Goal: Information Seeking & Learning: Learn about a topic

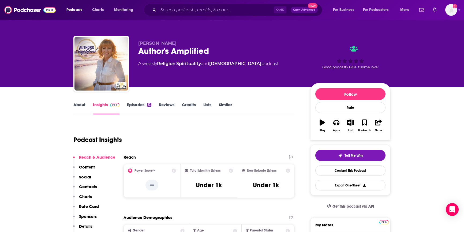
scroll to position [97, 0]
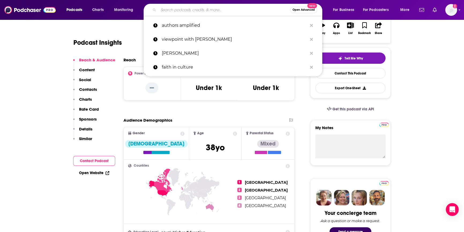
click at [179, 11] on input "Search podcasts, credits, & more..." at bounding box center [224, 10] width 132 height 9
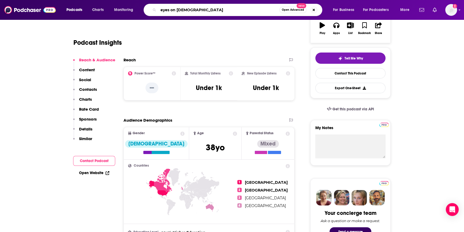
type input "eyes on [DEMOGRAPHIC_DATA]"
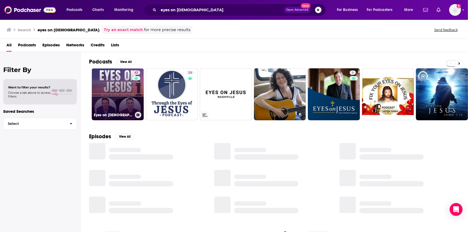
click at [120, 73] on link "43 Eyes on [DEMOGRAPHIC_DATA] with [PERSON_NAME] and [PERSON_NAME]" at bounding box center [118, 94] width 52 height 52
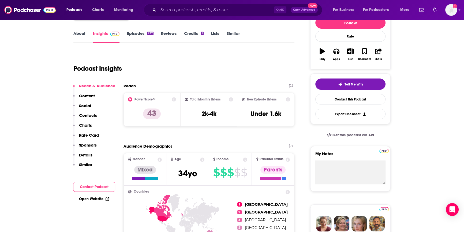
scroll to position [73, 0]
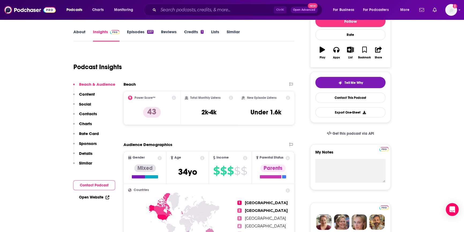
click at [93, 195] on link "Open Website" at bounding box center [94, 197] width 30 height 5
click at [230, 30] on link "Similar" at bounding box center [233, 35] width 13 height 12
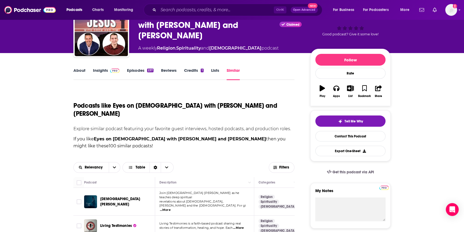
scroll to position [24, 0]
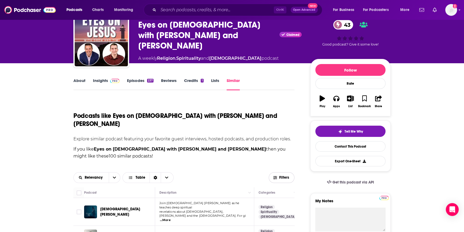
click at [281, 176] on span "Filters" at bounding box center [284, 178] width 11 height 4
click at [284, 176] on span "Filters" at bounding box center [284, 178] width 11 height 4
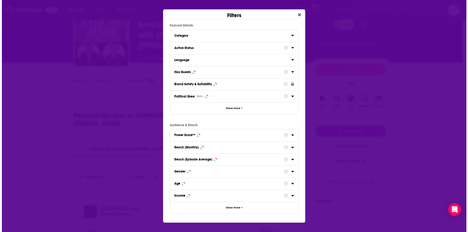
scroll to position [0, 0]
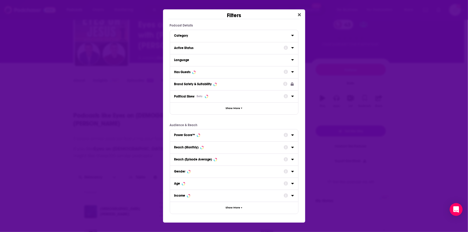
click at [192, 50] on button "Active Status" at bounding box center [228, 48] width 109 height 7
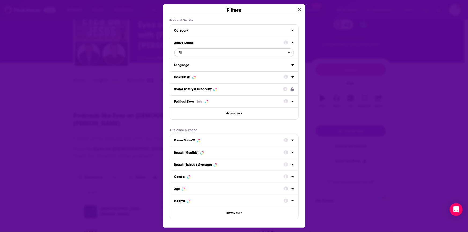
click at [195, 52] on span "All" at bounding box center [231, 52] width 113 height 7
click at [189, 72] on div "Active 42" at bounding box center [234, 70] width 120 height 9
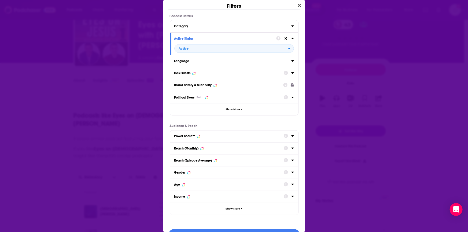
click at [291, 72] on icon "Dialog" at bounding box center [292, 72] width 2 height 1
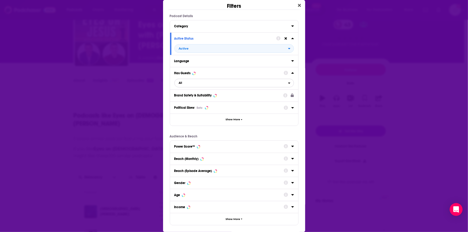
click at [192, 84] on span "All" at bounding box center [231, 83] width 113 height 7
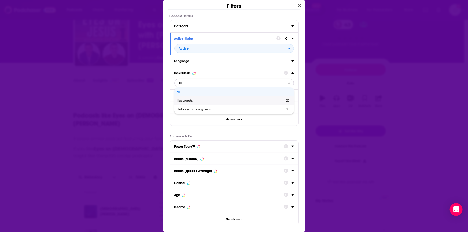
click at [187, 101] on span "Has guests" at bounding box center [208, 100] width 62 height 3
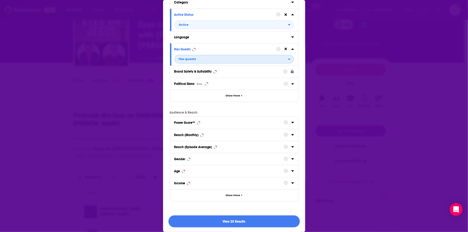
scroll to position [24, 0]
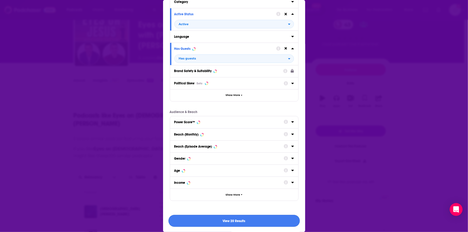
click at [246, 220] on button "View 20 Results" at bounding box center [233, 221] width 131 height 12
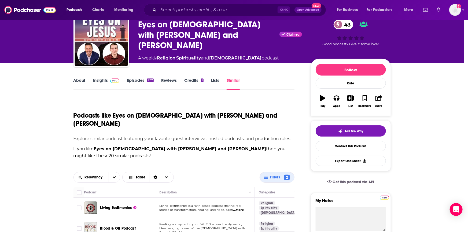
click at [56, 87] on div "Filters Podcast Details Category Active Status Active Language Has Guests Has g…" at bounding box center [234, 116] width 468 height 232
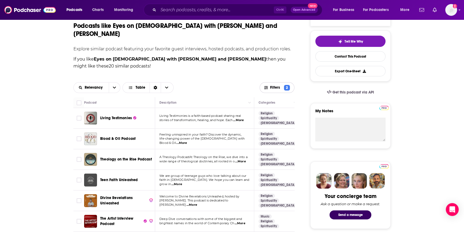
scroll to position [122, 0]
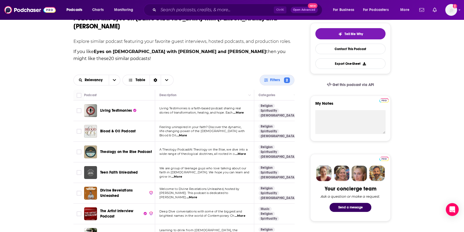
click at [244, 111] on span "...More" at bounding box center [238, 113] width 11 height 4
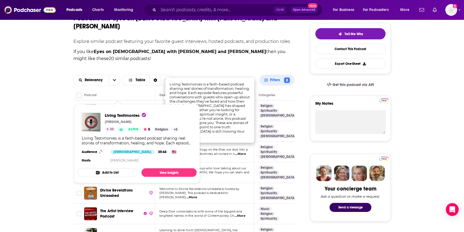
click at [124, 108] on span "Living Testimonies" at bounding box center [116, 110] width 32 height 5
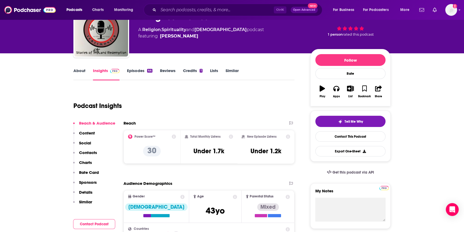
scroll to position [73, 0]
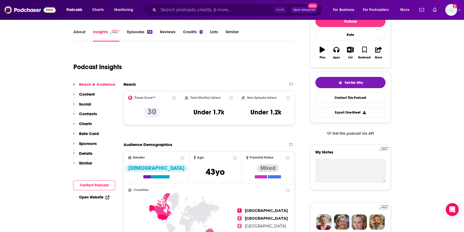
click at [132, 31] on link "Episodes 44" at bounding box center [139, 35] width 25 height 12
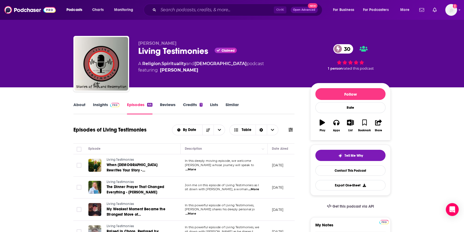
click at [77, 101] on div "About Insights Episodes 44 Reviews Credits 1 Lists Similar" at bounding box center [183, 107] width 221 height 13
click at [78, 106] on link "About" at bounding box center [79, 108] width 12 height 12
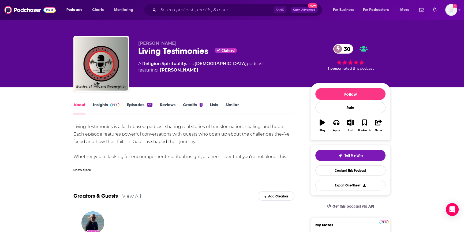
click at [104, 105] on link "Insights" at bounding box center [106, 108] width 27 height 12
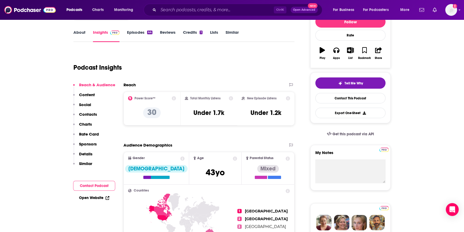
scroll to position [73, 0]
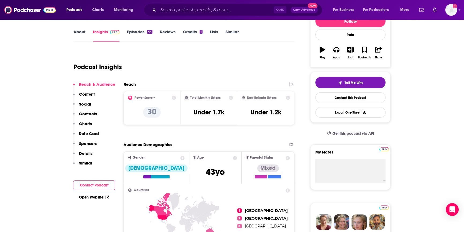
click at [95, 184] on button "Contact Podcast" at bounding box center [94, 185] width 42 height 10
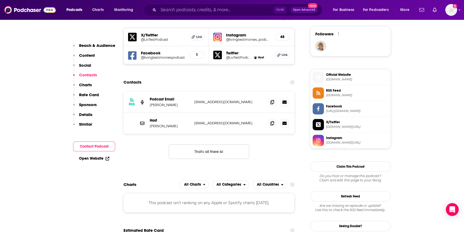
scroll to position [389, 0]
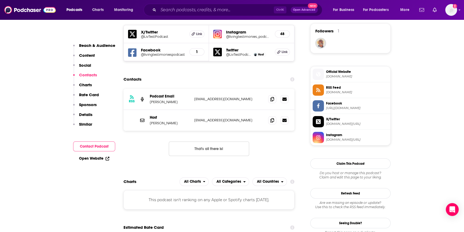
drag, startPoint x: 252, startPoint y: 99, endPoint x: 191, endPoint y: 102, distance: 61.2
click at [191, 102] on div "RSS Podcast Email [PERSON_NAME] [EMAIL_ADDRESS][DOMAIN_NAME] [DOMAIN_NAME][EMAI…" at bounding box center [209, 99] width 171 height 21
copy div "[EMAIL_ADDRESS][DOMAIN_NAME]"
drag, startPoint x: 249, startPoint y: 120, endPoint x: 193, endPoint y: 120, distance: 56.6
click at [193, 120] on div "Host [PERSON_NAME] [EMAIL_ADDRESS][DOMAIN_NAME] [EMAIL_ADDRESS][DOMAIN_NAME]" at bounding box center [209, 120] width 171 height 21
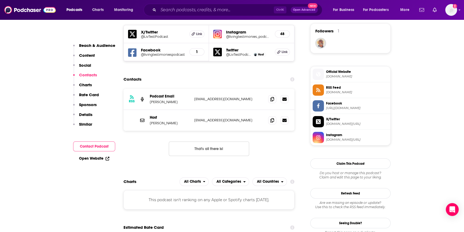
copy p "[EMAIL_ADDRESS][DOMAIN_NAME]"
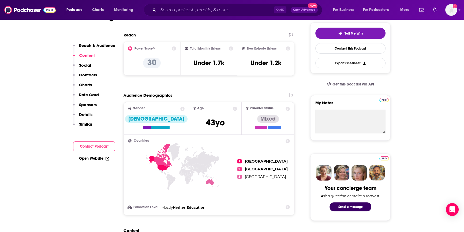
scroll to position [121, 0]
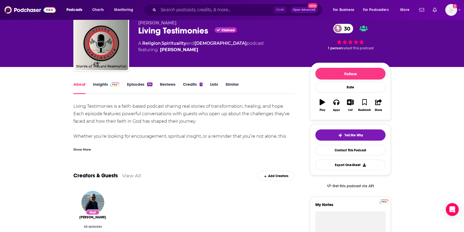
scroll to position [73, 0]
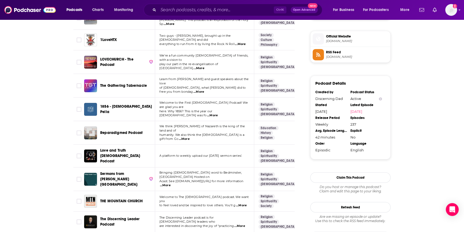
scroll to position [403, 0]
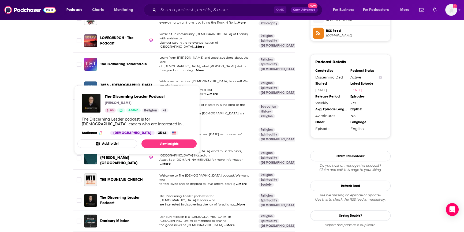
click at [128, 195] on span "The Discerning Leader Podcast" at bounding box center [120, 200] width 40 height 10
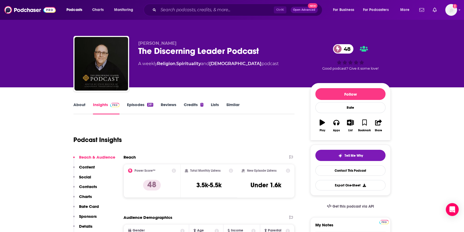
click at [139, 106] on link "Episodes 281" at bounding box center [140, 108] width 26 height 12
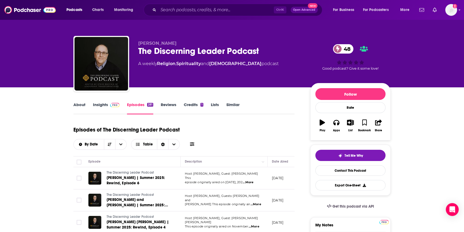
click at [100, 106] on link "Insights" at bounding box center [106, 108] width 27 height 12
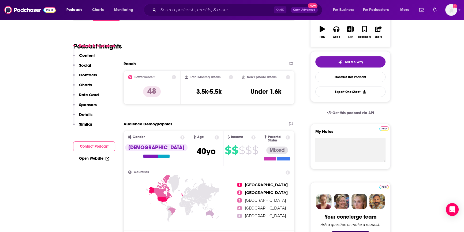
scroll to position [122, 0]
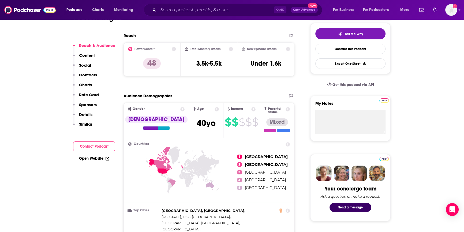
click at [100, 148] on button "Contact Podcast" at bounding box center [94, 147] width 42 height 10
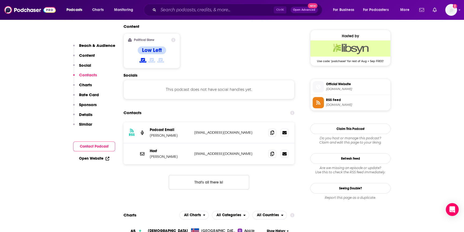
scroll to position [426, 0]
drag, startPoint x: 250, startPoint y: 121, endPoint x: 194, endPoint y: 120, distance: 55.8
click at [194, 151] on p "[EMAIL_ADDRESS][DOMAIN_NAME]" at bounding box center [229, 153] width 70 height 5
copy p "[EMAIL_ADDRESS][DOMAIN_NAME]"
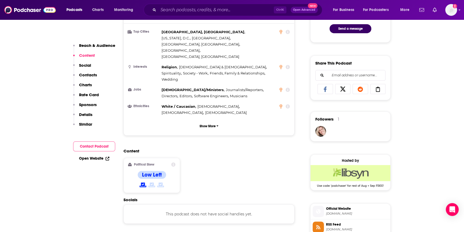
scroll to position [317, 0]
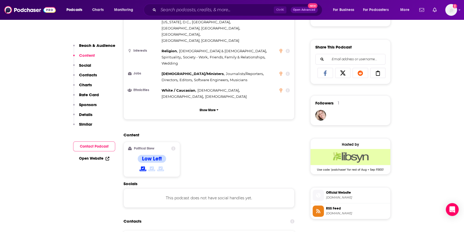
drag, startPoint x: 264, startPoint y: 206, endPoint x: 192, endPoint y: 213, distance: 71.9
copy div "[EMAIL_ADDRESS][DOMAIN_NAME]"
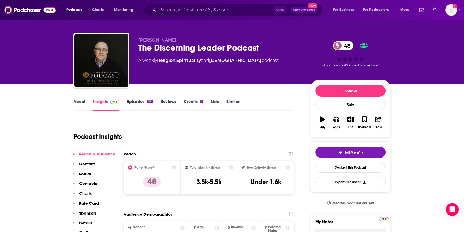
scroll to position [0, 0]
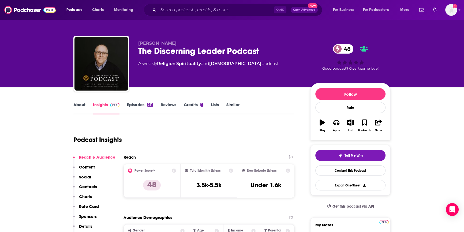
click at [239, 103] on link "Similar" at bounding box center [233, 108] width 13 height 12
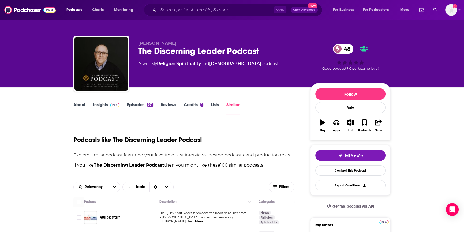
scroll to position [24, 0]
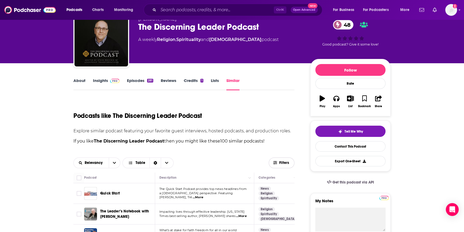
click at [279, 160] on button "Filters" at bounding box center [282, 163] width 26 height 11
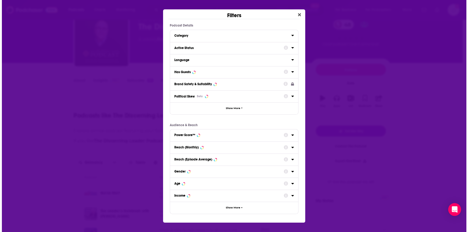
scroll to position [0, 0]
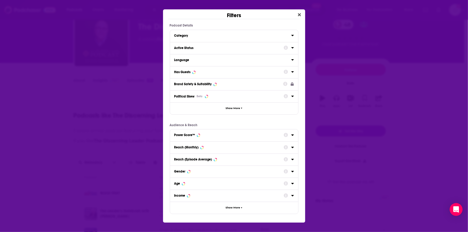
click at [292, 48] on icon "Dialog" at bounding box center [292, 47] width 2 height 1
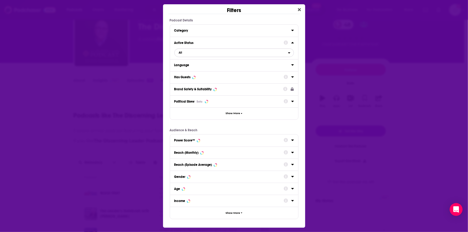
click at [271, 54] on span "All" at bounding box center [231, 52] width 113 height 7
click at [224, 71] on span "Active" at bounding box center [206, 70] width 58 height 3
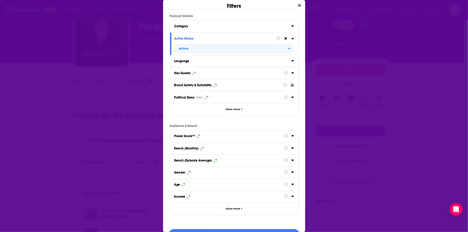
click at [291, 72] on icon "Dialog" at bounding box center [292, 73] width 3 height 4
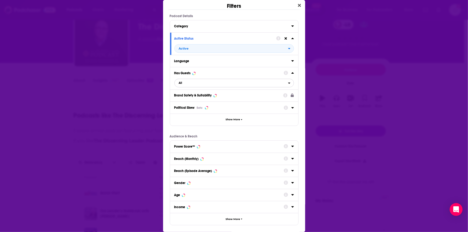
click at [220, 86] on span "All" at bounding box center [231, 83] width 113 height 7
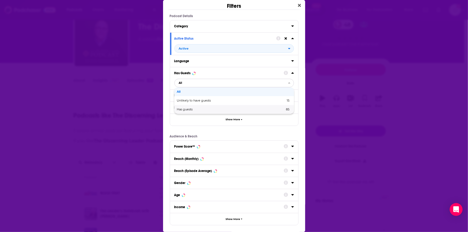
click at [197, 108] on span "Has guests" at bounding box center [208, 109] width 62 height 3
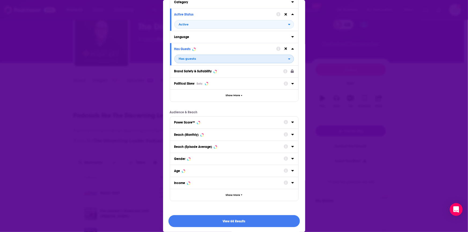
scroll to position [24, 0]
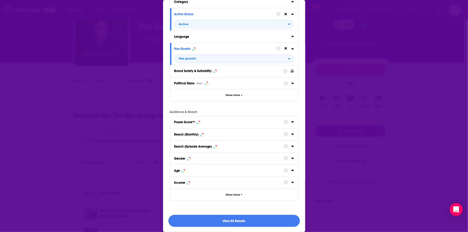
click at [218, 222] on button "View 68 Results" at bounding box center [233, 221] width 131 height 12
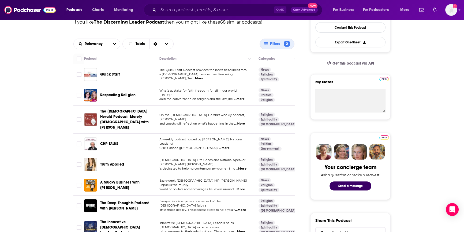
scroll to position [146, 0]
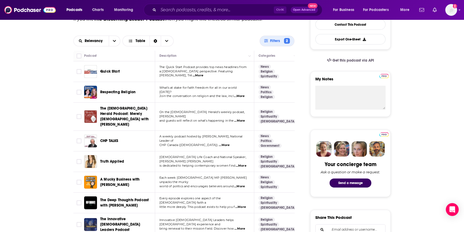
click at [239, 164] on span "...More" at bounding box center [241, 166] width 11 height 4
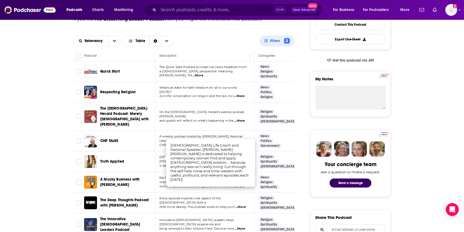
click at [115, 159] on span "Truth Applied" at bounding box center [112, 161] width 24 height 5
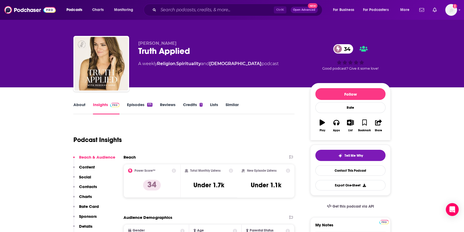
click at [138, 106] on link "Episodes 171" at bounding box center [139, 108] width 25 height 12
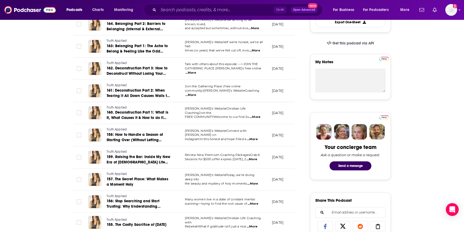
scroll to position [171, 0]
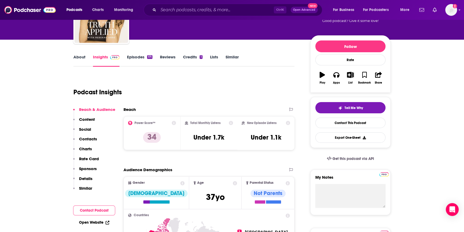
scroll to position [73, 0]
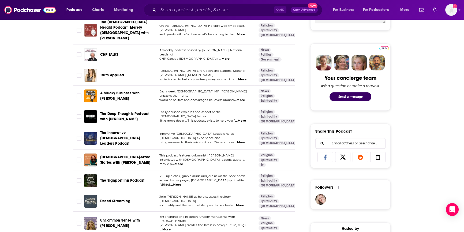
scroll to position [268, 0]
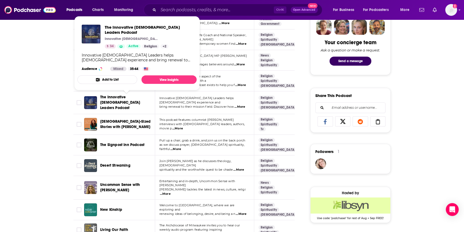
click at [118, 95] on span "The Innovative [DEMOGRAPHIC_DATA] Leaders Podcast" at bounding box center [120, 102] width 40 height 15
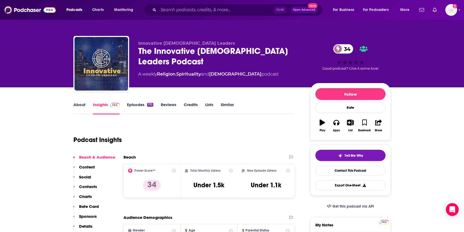
click at [134, 104] on link "Episodes 170" at bounding box center [140, 108] width 26 height 12
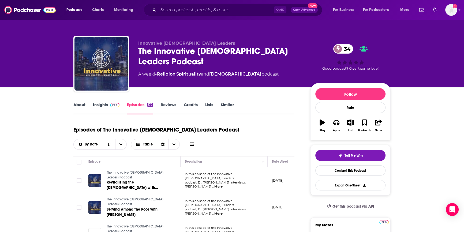
scroll to position [24, 0]
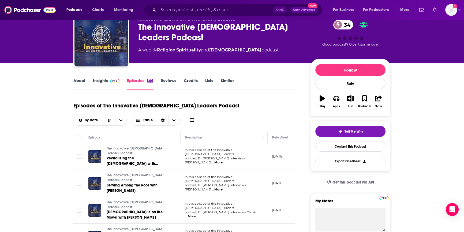
click at [109, 80] on span at bounding box center [114, 80] width 12 height 5
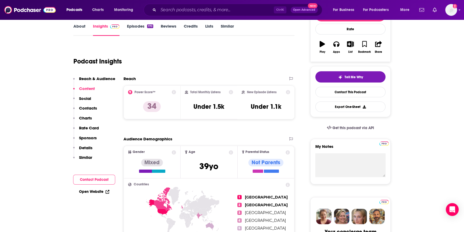
scroll to position [73, 0]
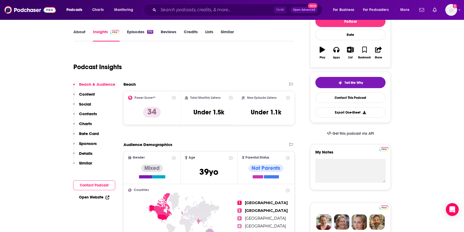
click at [94, 197] on link "Open Website" at bounding box center [94, 197] width 30 height 5
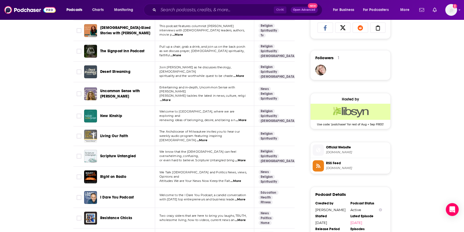
scroll to position [390, 0]
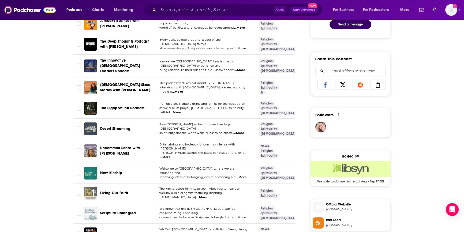
scroll to position [292, 0]
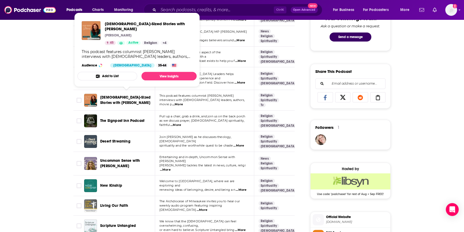
click at [131, 95] on span "[DEMOGRAPHIC_DATA]-Sized Stories with [PERSON_NAME]" at bounding box center [125, 100] width 50 height 10
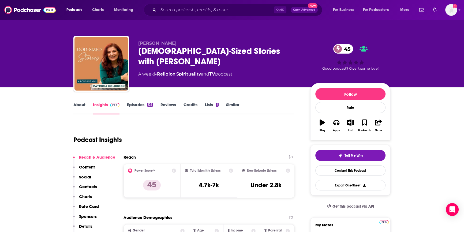
click at [140, 103] on link "Episodes 126" at bounding box center [140, 108] width 26 height 12
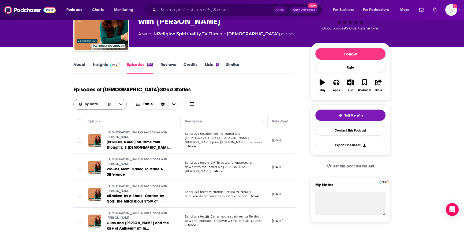
scroll to position [49, 0]
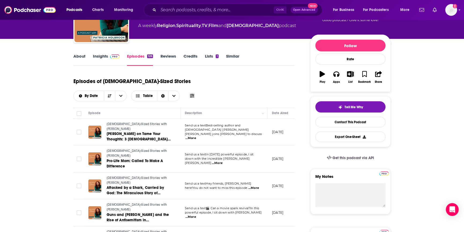
click at [103, 57] on link "Insights" at bounding box center [106, 60] width 27 height 12
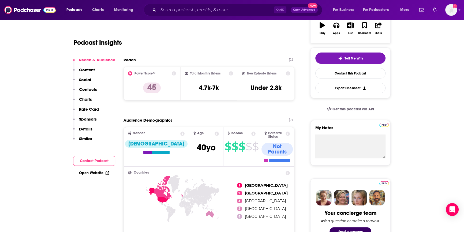
click at [103, 163] on button "Contact Podcast" at bounding box center [94, 161] width 42 height 10
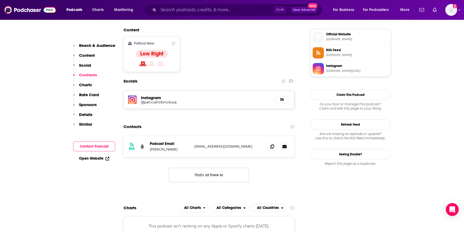
scroll to position [436, 0]
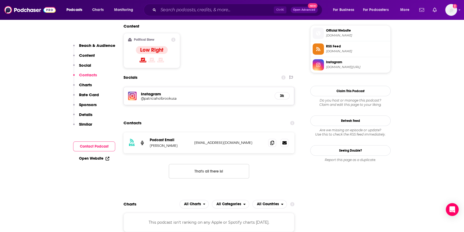
drag, startPoint x: 256, startPoint y: 100, endPoint x: 192, endPoint y: 100, distance: 64.4
click at [192, 132] on div "RSS Podcast Email [PERSON_NAME] [EMAIL_ADDRESS][DOMAIN_NAME] [EMAIL_ADDRESS][DO…" at bounding box center [209, 142] width 171 height 21
copy div "[EMAIL_ADDRESS][DOMAIN_NAME]"
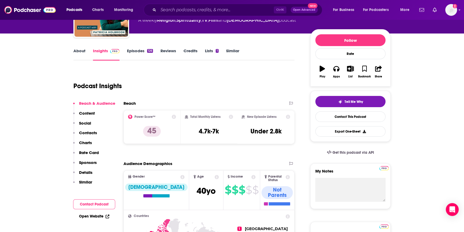
scroll to position [46, 0]
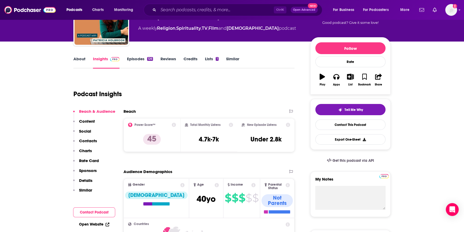
click at [138, 57] on link "Episodes 126" at bounding box center [140, 62] width 26 height 12
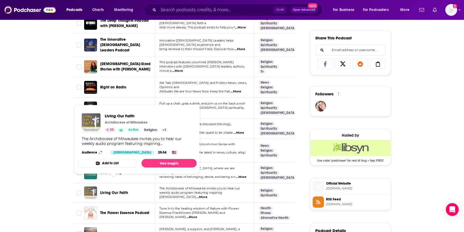
scroll to position [317, 0]
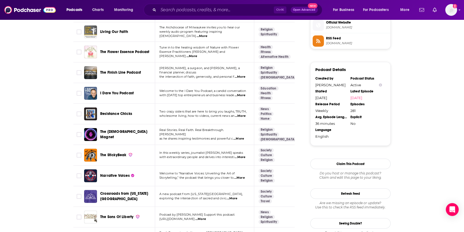
scroll to position [463, 0]
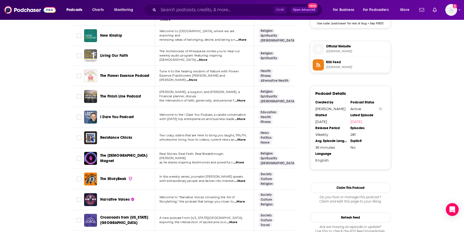
click at [238, 99] on span "...More" at bounding box center [240, 101] width 11 height 4
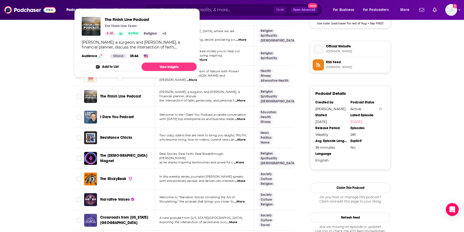
click at [112, 94] on span "The Finish Line Podcast" at bounding box center [120, 96] width 41 height 5
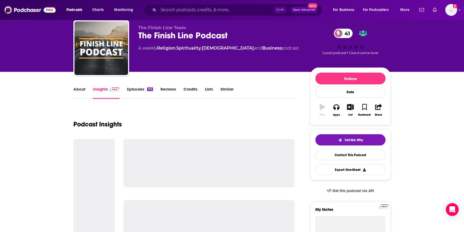
scroll to position [24, 0]
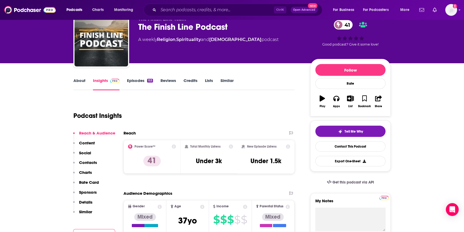
click at [136, 80] on link "Episodes 153" at bounding box center [140, 84] width 26 height 12
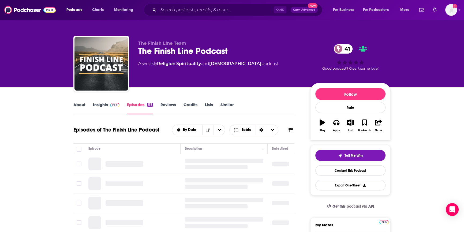
scroll to position [73, 0]
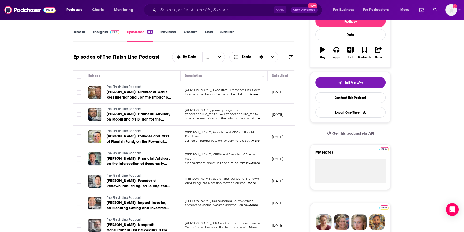
click at [105, 33] on link "Insights" at bounding box center [106, 35] width 27 height 12
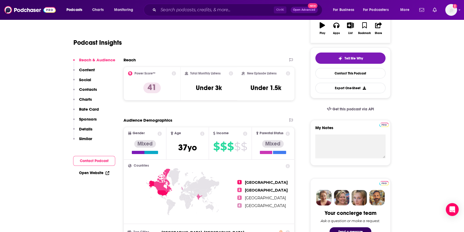
click at [100, 158] on button "Contact Podcast" at bounding box center [94, 161] width 42 height 10
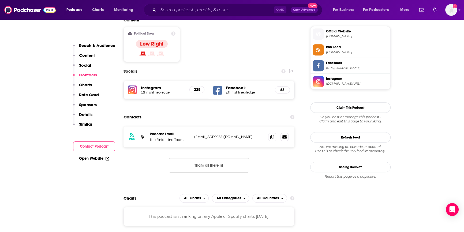
scroll to position [436, 0]
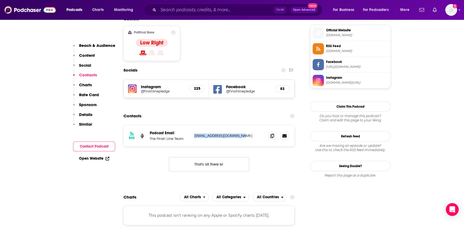
drag, startPoint x: 251, startPoint y: 101, endPoint x: 193, endPoint y: 102, distance: 57.7
click at [193, 126] on div "RSS Podcast Email The Finish Line Team [EMAIL_ADDRESS][DOMAIN_NAME] [EMAIL_ADDR…" at bounding box center [209, 136] width 171 height 21
copy p "[EMAIL_ADDRESS][DOMAIN_NAME]"
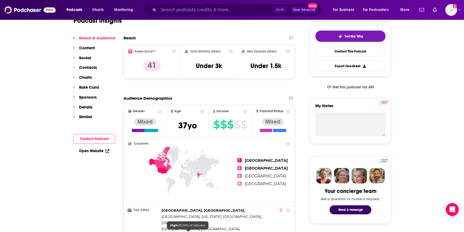
scroll to position [0, 0]
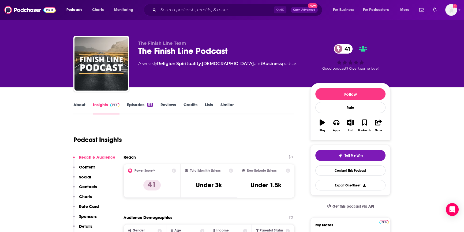
click at [74, 105] on link "About" at bounding box center [79, 108] width 12 height 12
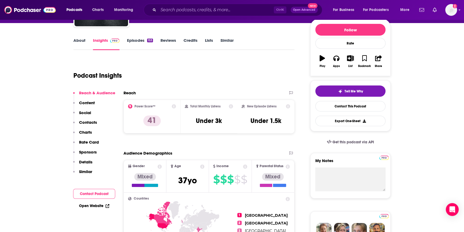
scroll to position [73, 0]
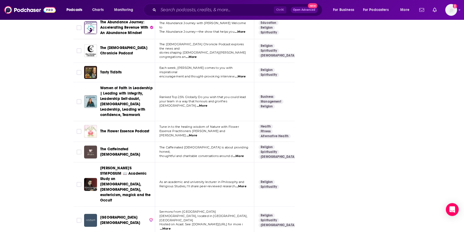
scroll to position [1194, 0]
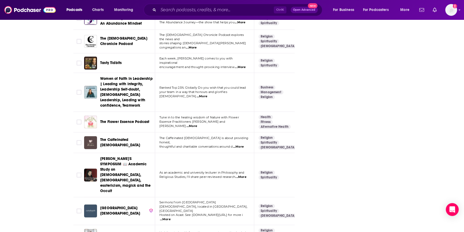
click at [208, 94] on span "...More" at bounding box center [202, 96] width 11 height 4
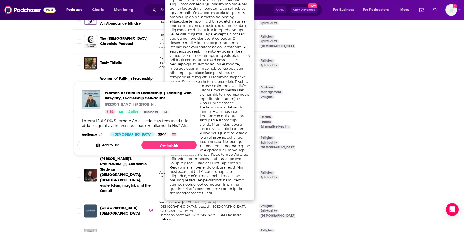
click at [130, 76] on span "Women of Faith in Leadership | Leading with integrity, Leadership Self-doubt, […" at bounding box center [126, 91] width 53 height 31
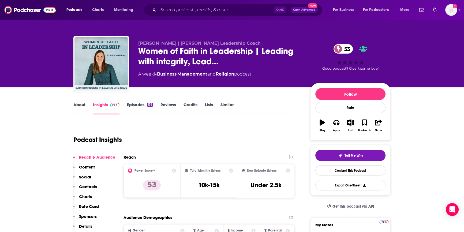
click at [134, 106] on link "Episodes 136" at bounding box center [140, 108] width 26 height 12
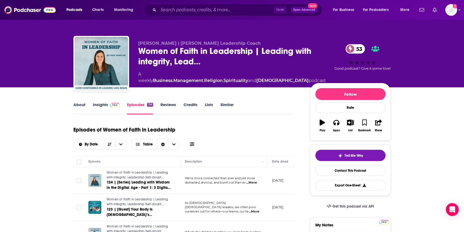
click at [103, 104] on link "Insights" at bounding box center [106, 108] width 27 height 12
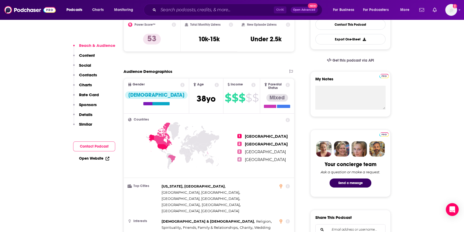
click at [94, 145] on button "Contact Podcast" at bounding box center [94, 147] width 42 height 10
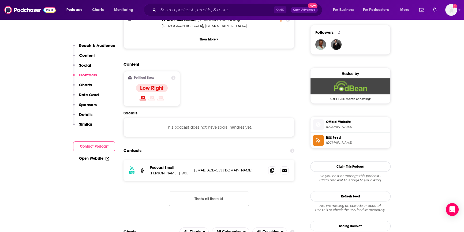
scroll to position [426, 0]
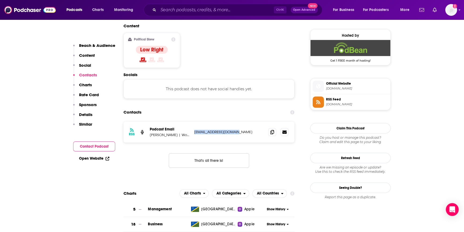
drag, startPoint x: 244, startPoint y: 102, endPoint x: 191, endPoint y: 100, distance: 53.1
click at [192, 122] on div "RSS Podcast Email [PERSON_NAME] | Workplace Gossip Strategist [EMAIL_ADDRESS][D…" at bounding box center [209, 132] width 171 height 21
copy p "[EMAIL_ADDRESS][DOMAIN_NAME]"
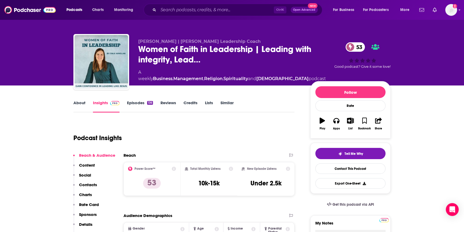
scroll to position [0, 0]
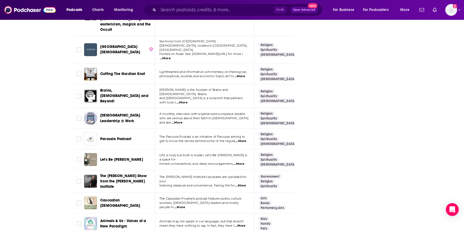
scroll to position [1389, 0]
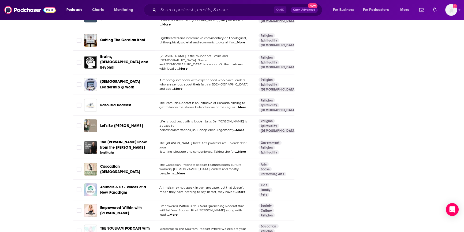
click at [183, 87] on span "...More" at bounding box center [177, 89] width 11 height 4
click at [114, 80] on span "[DEMOGRAPHIC_DATA] Leadership @ Work" at bounding box center [120, 85] width 40 height 10
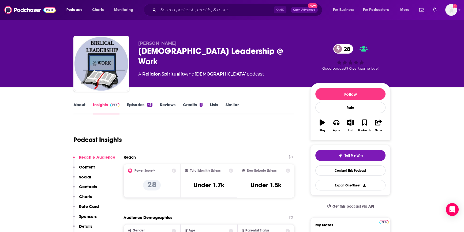
click at [137, 106] on link "Episodes 48" at bounding box center [139, 108] width 25 height 12
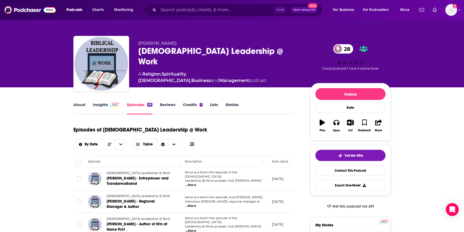
click at [102, 103] on link "Insights" at bounding box center [106, 108] width 27 height 12
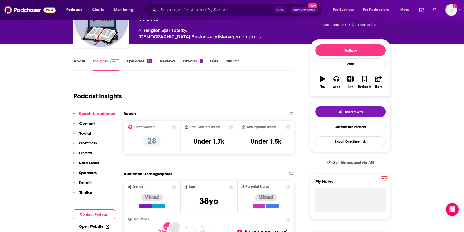
scroll to position [97, 0]
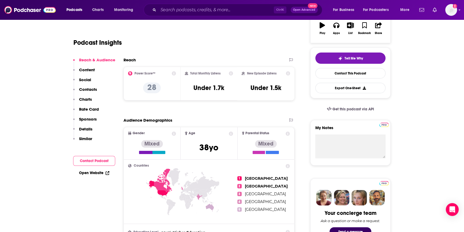
click at [83, 161] on button "Contact Podcast" at bounding box center [94, 161] width 42 height 10
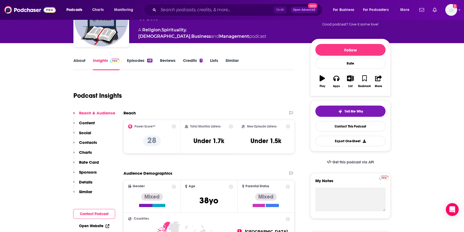
scroll to position [0, 0]
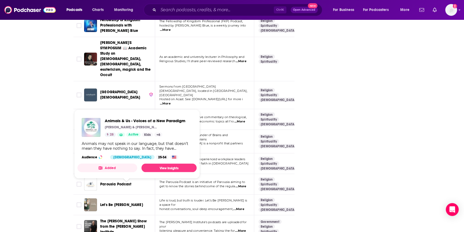
scroll to position [1407, 0]
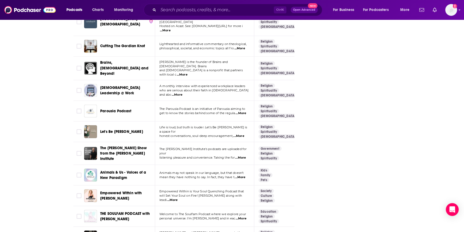
click at [113, 191] on span "Empowered Within with [PERSON_NAME]" at bounding box center [126, 196] width 53 height 11
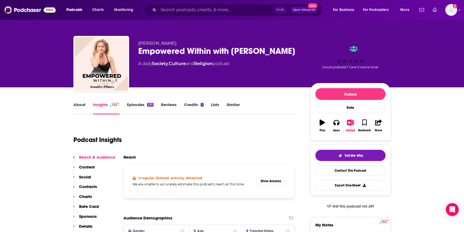
click at [133, 105] on link "Episodes 225" at bounding box center [140, 108] width 27 height 12
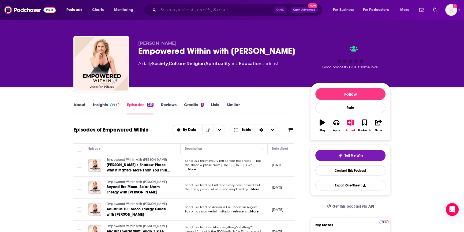
click at [176, 10] on input "Search podcasts, credits, & more..." at bounding box center [216, 10] width 116 height 9
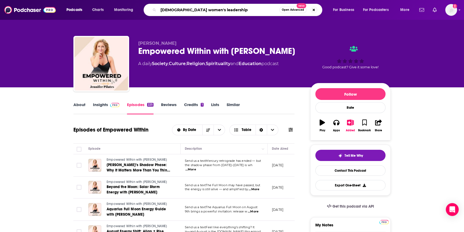
type input "[DEMOGRAPHIC_DATA] women's leadership"
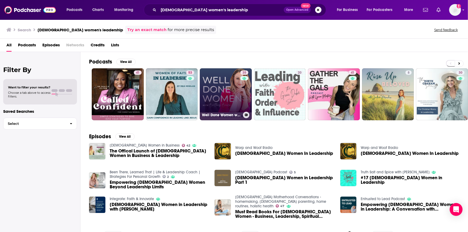
click at [213, 109] on link "35 Well Done Women with [PERSON_NAME] | [PERSON_NAME] Leadership Podcast" at bounding box center [226, 94] width 52 height 52
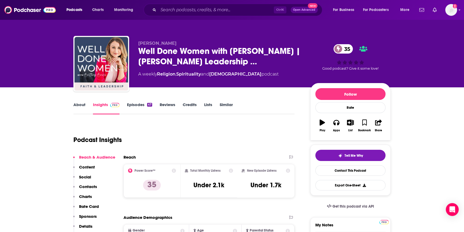
click at [131, 103] on link "Episodes 47" at bounding box center [139, 108] width 25 height 12
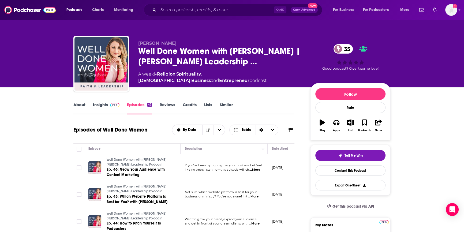
click at [101, 105] on link "Insights" at bounding box center [106, 108] width 27 height 12
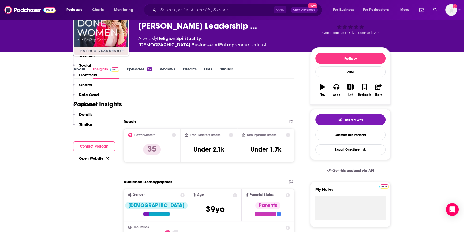
scroll to position [122, 0]
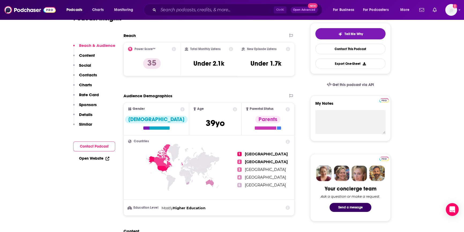
click at [93, 149] on button "Contact Podcast" at bounding box center [94, 147] width 42 height 10
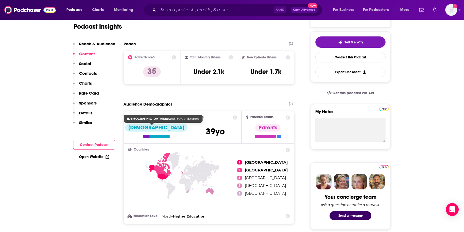
scroll to position [0, 0]
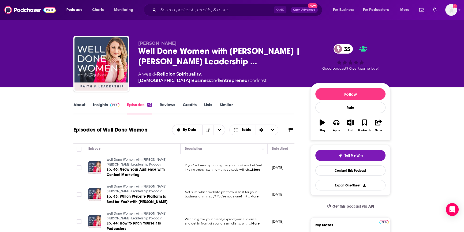
scroll to position [24, 0]
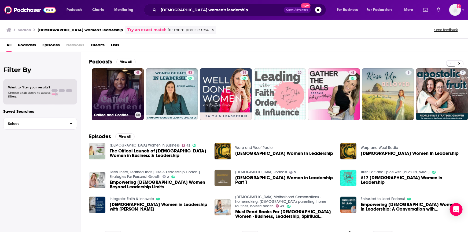
click at [129, 97] on link "41 Called and Confident for [DEMOGRAPHIC_DATA] Women | Leadership, Purpose, Ski…" at bounding box center [118, 94] width 52 height 52
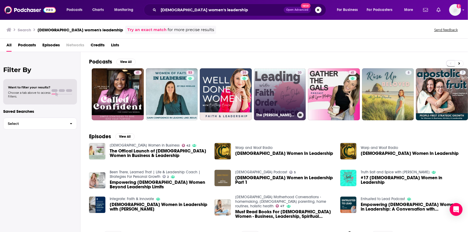
click at [271, 95] on link "20 The [PERSON_NAME] Show, Leadership Coach, [DEMOGRAPHIC_DATA] Leader, Women’s…" at bounding box center [280, 94] width 52 height 52
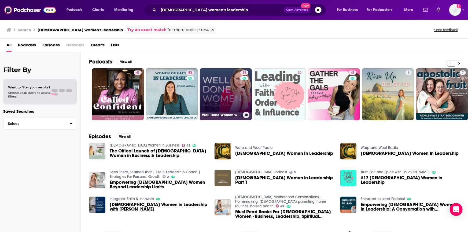
click at [222, 98] on link "35 Well Done Women with [PERSON_NAME] | [PERSON_NAME] Leadership Podcast" at bounding box center [226, 94] width 52 height 52
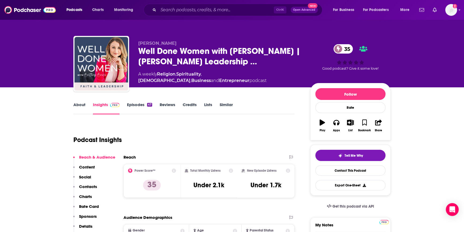
click at [221, 103] on link "Similar" at bounding box center [226, 108] width 13 height 12
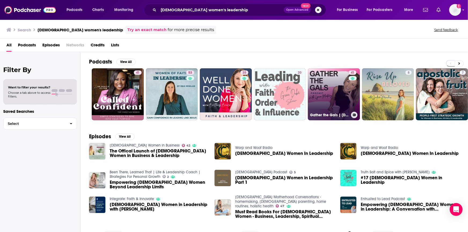
click at [316, 90] on link "41 Gather the Gals | [DEMOGRAPHIC_DATA] women, [DEMOGRAPHIC_DATA] study, Commun…" at bounding box center [334, 94] width 52 height 52
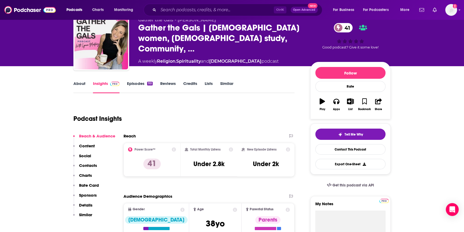
scroll to position [24, 0]
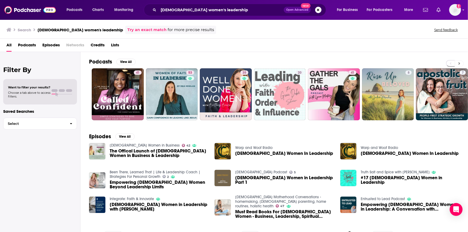
click at [457, 60] on button at bounding box center [459, 63] width 9 height 7
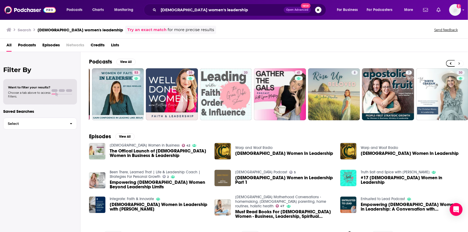
click at [457, 60] on button at bounding box center [459, 63] width 9 height 7
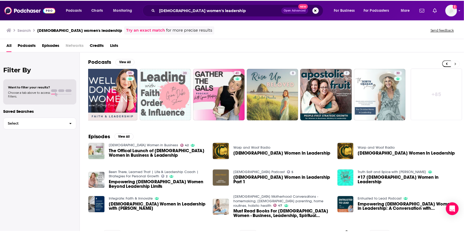
scroll to position [0, 113]
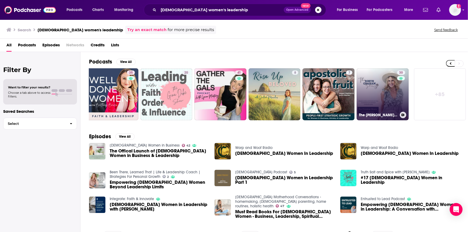
click at [380, 89] on link "30 The [PERSON_NAME] Show - Life and Health Strategies for [DEMOGRAPHIC_DATA] W…" at bounding box center [383, 94] width 52 height 52
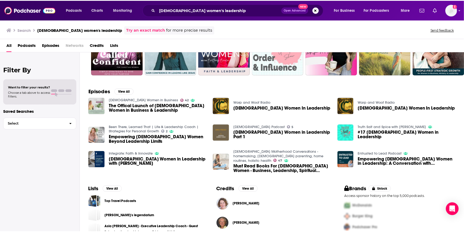
scroll to position [70, 0]
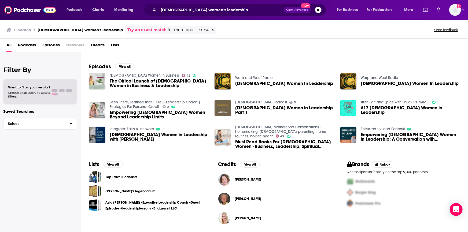
click at [420, 136] on span "Empowering [DEMOGRAPHIC_DATA] Women in Leadership: A Conversation with [PERSON_…" at bounding box center [410, 136] width 99 height 9
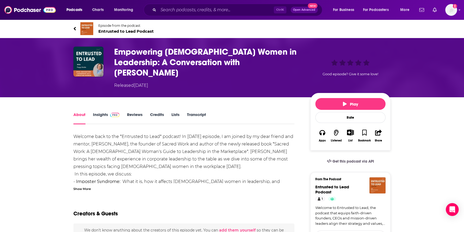
click at [150, 50] on h1 "Empowering [DEMOGRAPHIC_DATA] Women in Leadership: A Conversation with [PERSON_…" at bounding box center [208, 62] width 188 height 31
click at [89, 61] on img "Empowering Christian Women in Leadership: A Conversation with Peggy Bodde" at bounding box center [88, 62] width 30 height 30
click at [186, 8] on input "Search podcasts, credits, & more..." at bounding box center [216, 10] width 116 height 9
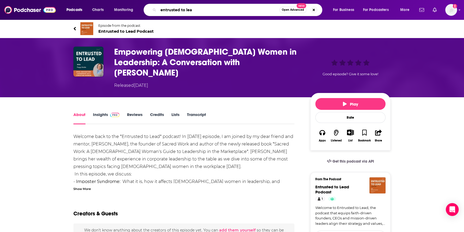
type input "entrusted to lead"
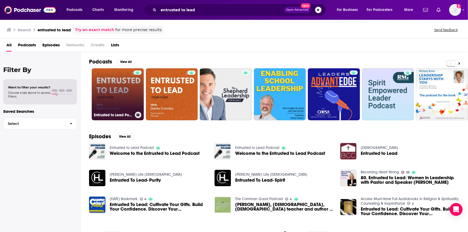
click at [123, 90] on link "Entrusted to Lead Podcast" at bounding box center [118, 94] width 52 height 52
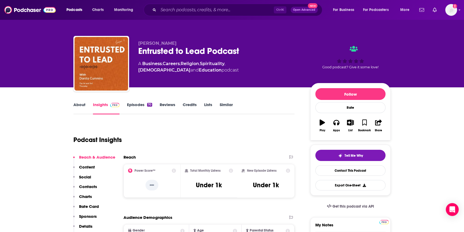
click at [134, 106] on link "Episodes 70" at bounding box center [139, 108] width 25 height 12
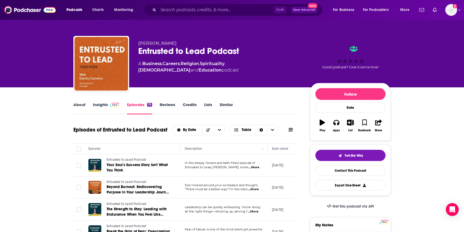
click at [101, 105] on link "Insights" at bounding box center [106, 108] width 27 height 12
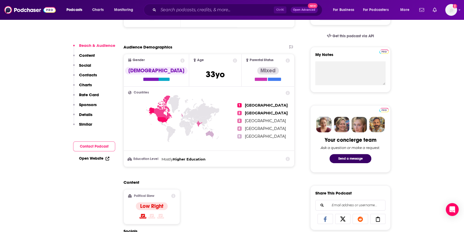
click at [107, 147] on button "Contact Podcast" at bounding box center [94, 147] width 42 height 10
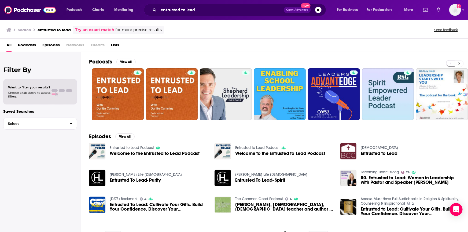
click at [459, 65] on icon at bounding box center [459, 64] width 2 height 4
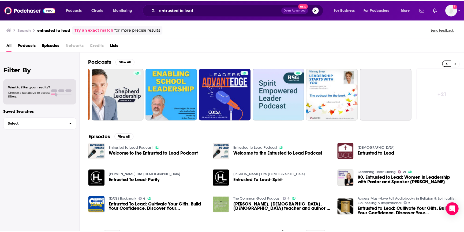
scroll to position [0, 113]
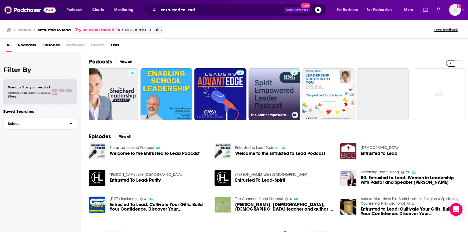
click at [270, 93] on link "The Spirit Empowered Leader" at bounding box center [275, 94] width 52 height 52
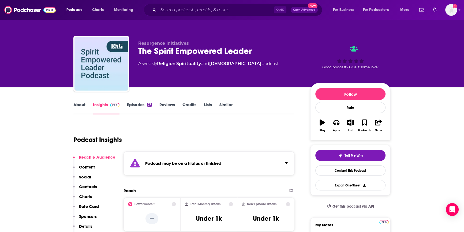
click at [139, 105] on link "Episodes 27" at bounding box center [139, 108] width 25 height 12
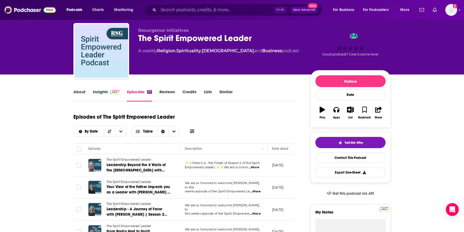
scroll to position [24, 0]
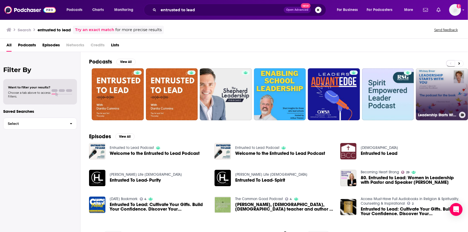
click at [428, 100] on link "Leadership Starts With You - The podcast for the book" at bounding box center [442, 94] width 52 height 52
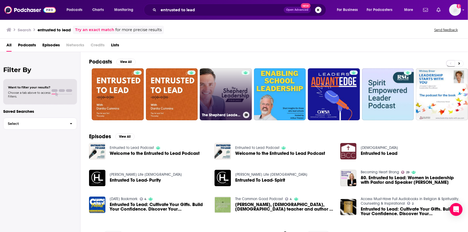
click at [238, 103] on link "The Shepherd Leadership Podcast" at bounding box center [226, 94] width 52 height 52
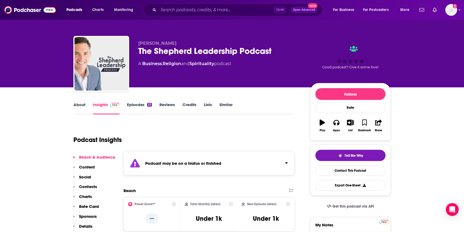
click at [138, 107] on link "Episodes 22" at bounding box center [139, 108] width 25 height 12
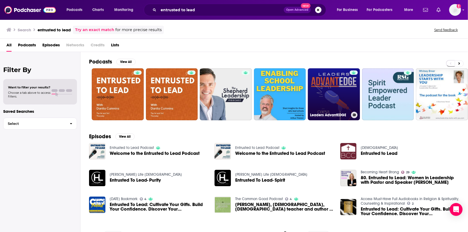
click at [345, 77] on link "Leaders AdvantEDGE" at bounding box center [334, 94] width 52 height 52
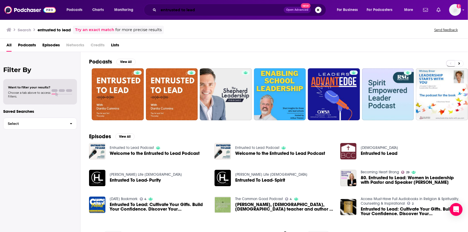
drag, startPoint x: 184, startPoint y: 4, endPoint x: 130, endPoint y: -8, distance: 55.6
click at [130, 0] on html "Podcasts Charts Monitoring entrusted to lead Open Advanced New For Business For…" at bounding box center [234, 116] width 468 height 232
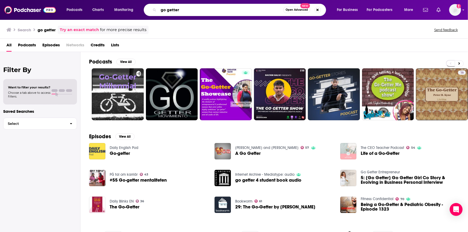
click at [188, 8] on input "go getter" at bounding box center [220, 10] width 125 height 9
click at [255, 12] on input "go getter by epic fab" at bounding box center [220, 10] width 125 height 9
type input "go getter by epic fab girl"
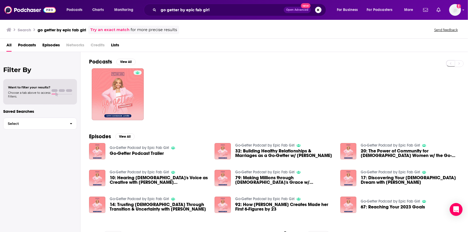
click at [147, 153] on span "Go-Getter Podcast Trailer" at bounding box center [137, 153] width 54 height 5
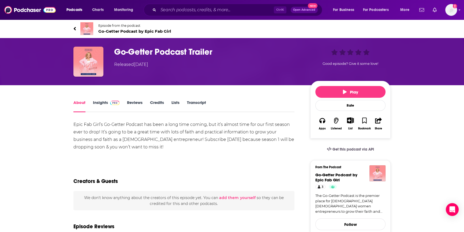
click at [103, 104] on link "Insights" at bounding box center [106, 106] width 27 height 12
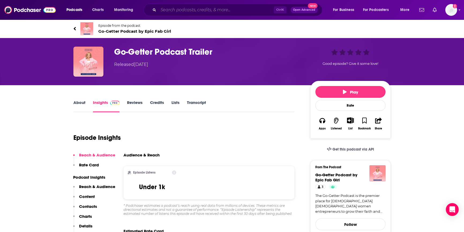
click at [181, 11] on input "Search podcasts, credits, & more..." at bounding box center [216, 10] width 116 height 9
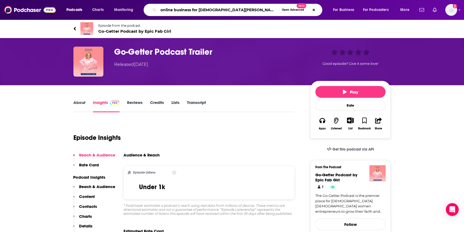
type input "online business for christian women"
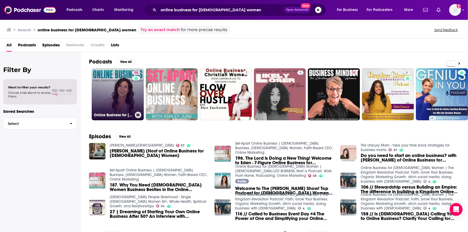
click at [128, 102] on link "58 Online Business for Christian Women | GOD-LED BUSINESS, Start a Podcast, Wor…" at bounding box center [118, 94] width 52 height 52
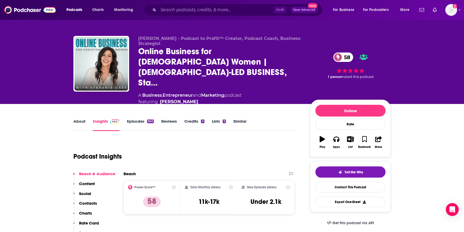
click at [140, 119] on link "Episodes 943" at bounding box center [140, 125] width 27 height 12
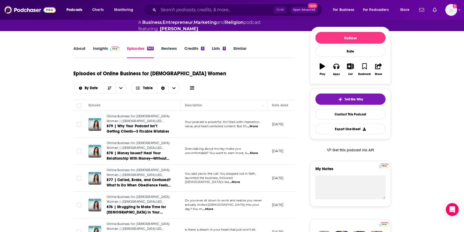
scroll to position [122, 0]
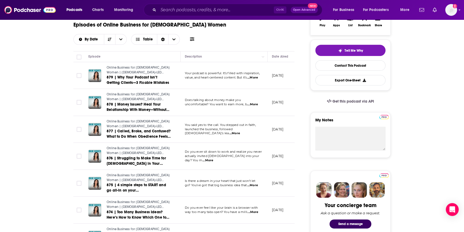
click at [257, 210] on span "...More" at bounding box center [253, 212] width 11 height 4
click at [255, 102] on span "...More" at bounding box center [253, 104] width 11 height 4
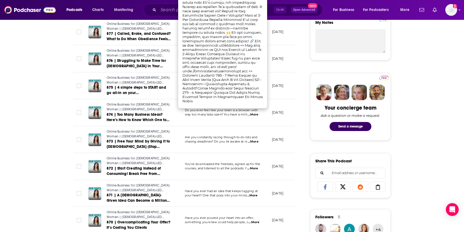
scroll to position [0, 0]
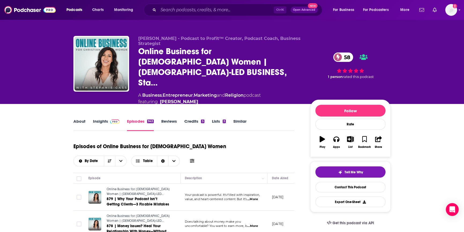
click at [240, 119] on link "Similar" at bounding box center [240, 125] width 13 height 12
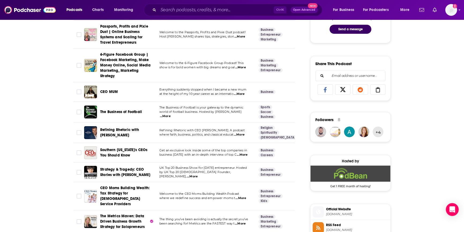
scroll to position [414, 0]
